Goal: Task Accomplishment & Management: Use online tool/utility

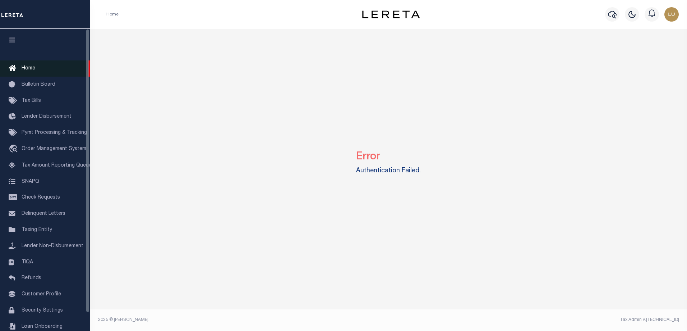
click at [36, 69] on link "Home" at bounding box center [45, 68] width 90 height 16
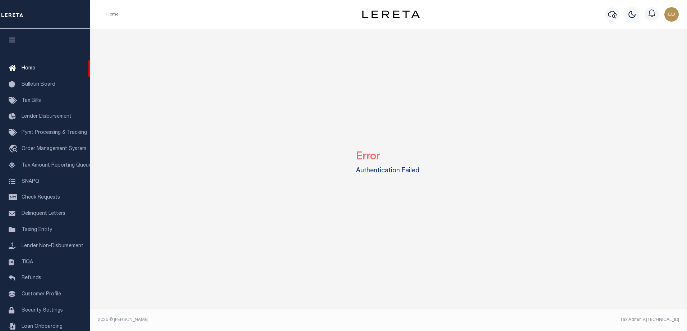
drag, startPoint x: 420, startPoint y: 171, endPoint x: 416, endPoint y: 168, distance: 5.1
click at [419, 171] on label "Authentication Failed." at bounding box center [388, 171] width 65 height 10
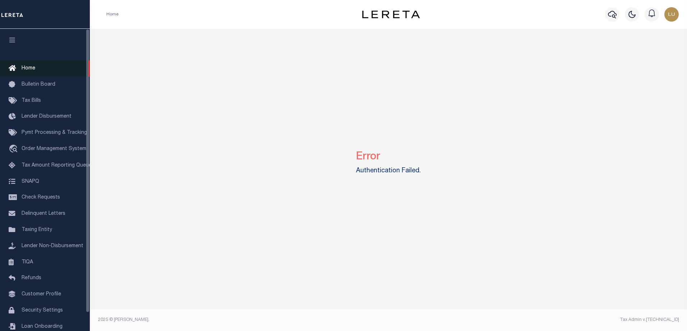
click at [28, 67] on span "Home" at bounding box center [29, 68] width 14 height 5
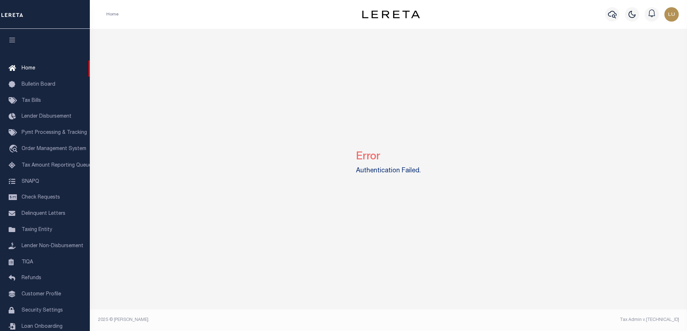
drag, startPoint x: 355, startPoint y: 170, endPoint x: 434, endPoint y: 168, distance: 79.1
click at [434, 168] on div "Error Authentication Failed." at bounding box center [389, 161] width 592 height 264
click at [55, 151] on span "Order Management System" at bounding box center [54, 148] width 65 height 5
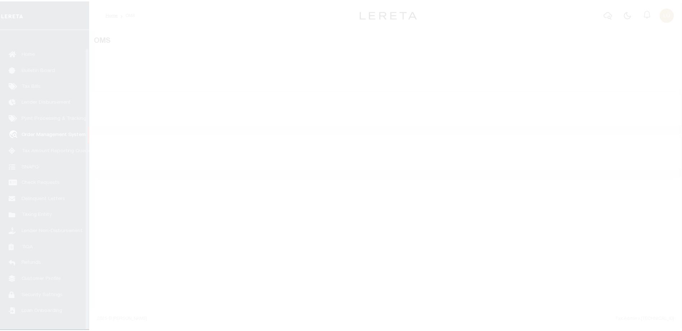
scroll to position [19, 0]
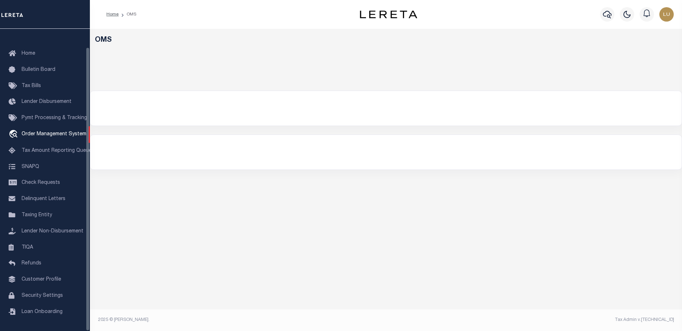
select select "200"
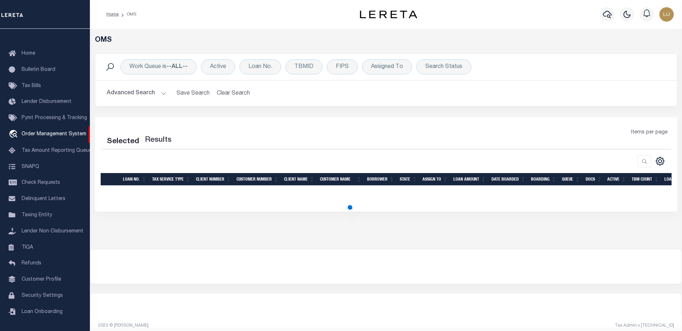
select select "200"
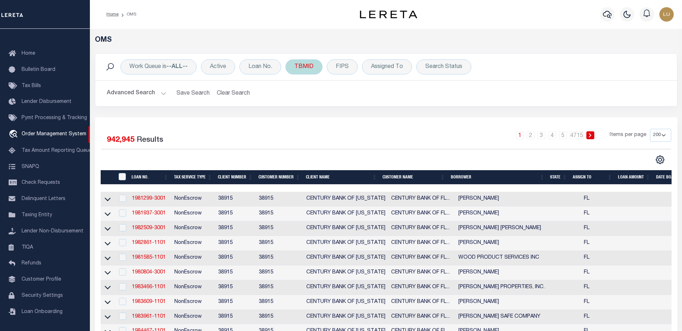
click at [303, 66] on div "TBMID" at bounding box center [303, 66] width 37 height 15
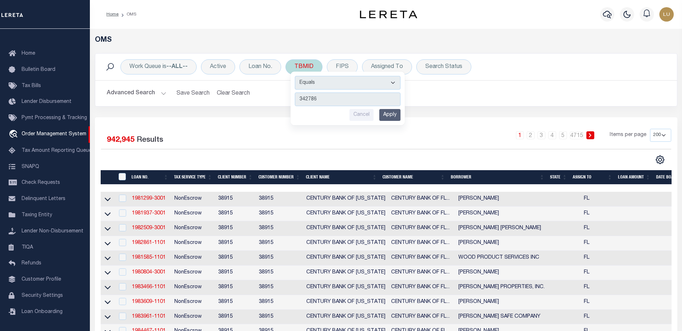
type input "3427863"
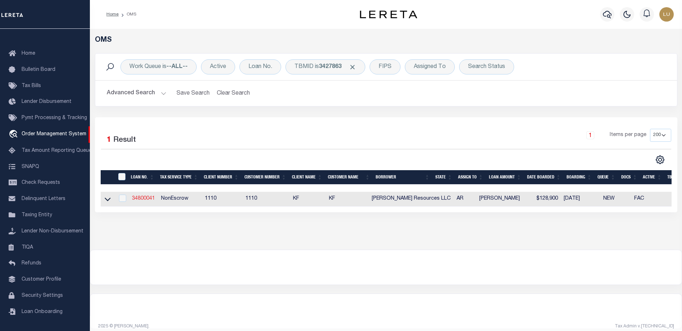
click at [146, 196] on link "34800041" at bounding box center [143, 198] width 23 height 5
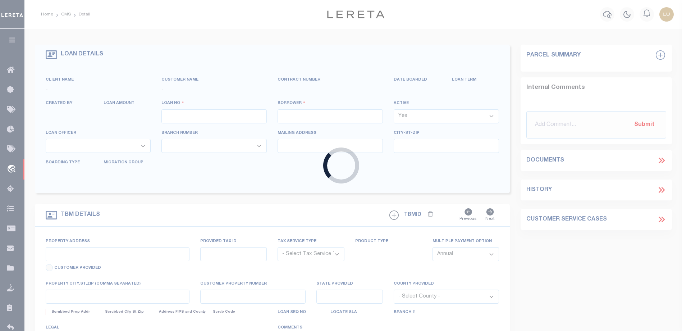
type input "34800041"
type input "Aurelius Resources LLC"
select select
select select "100"
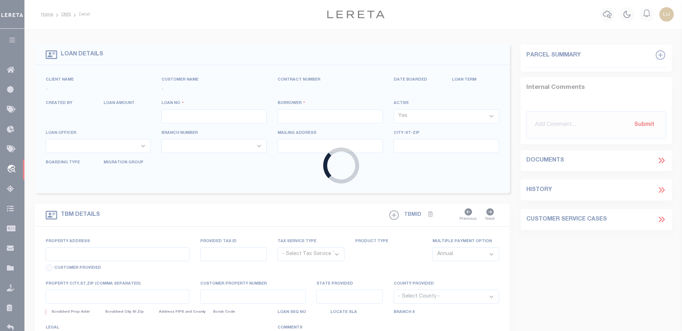
select select "NonEscrow"
select select "8518"
select select "3485"
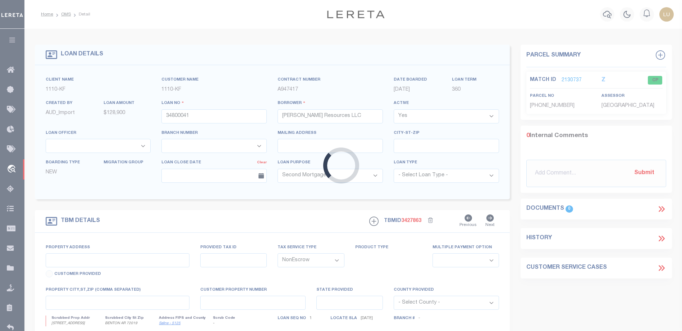
type input "400 PIKE, BENTON, AR, 72019"
select select
type input "BENTON AR 72019"
type input "AR"
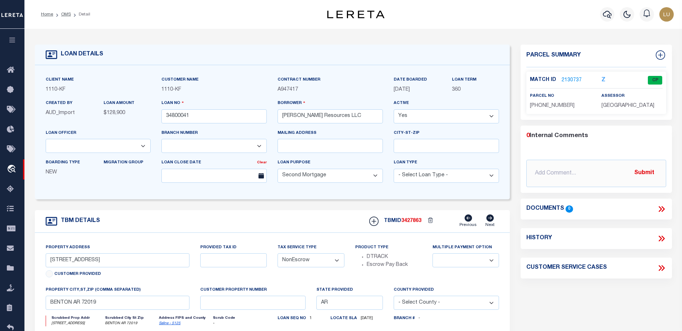
click at [569, 80] on link "2130737" at bounding box center [571, 81] width 20 height 8
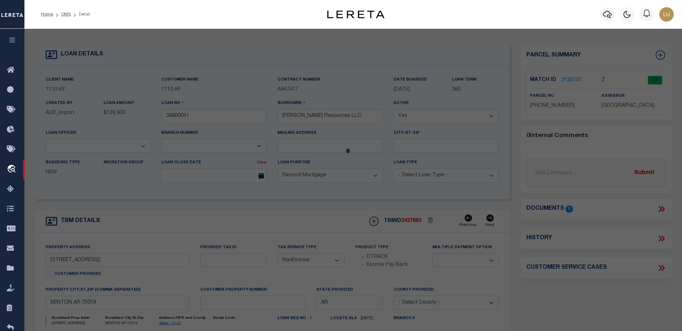
checkbox input "false"
select select "CP"
type input "AURELIUS RESOURCES LLC"
select select
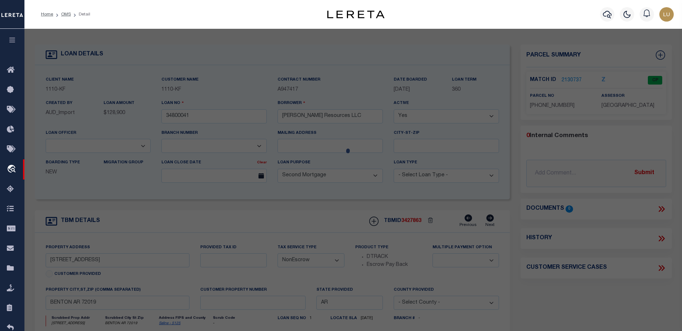
type input "400 PIKE RD"
type input "BENTON AR 72019"
type textarea "2024-017620"
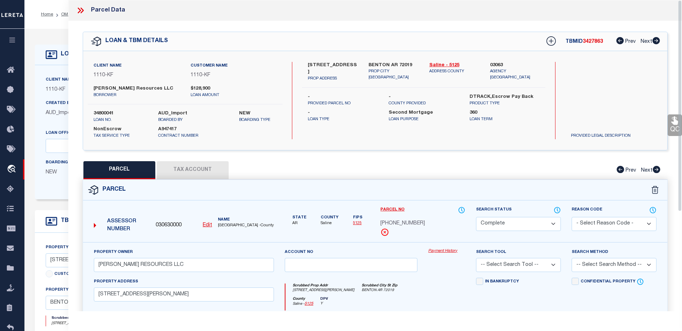
click at [433, 251] on link "Payment History" at bounding box center [446, 251] width 37 height 6
